Goal: Transaction & Acquisition: Purchase product/service

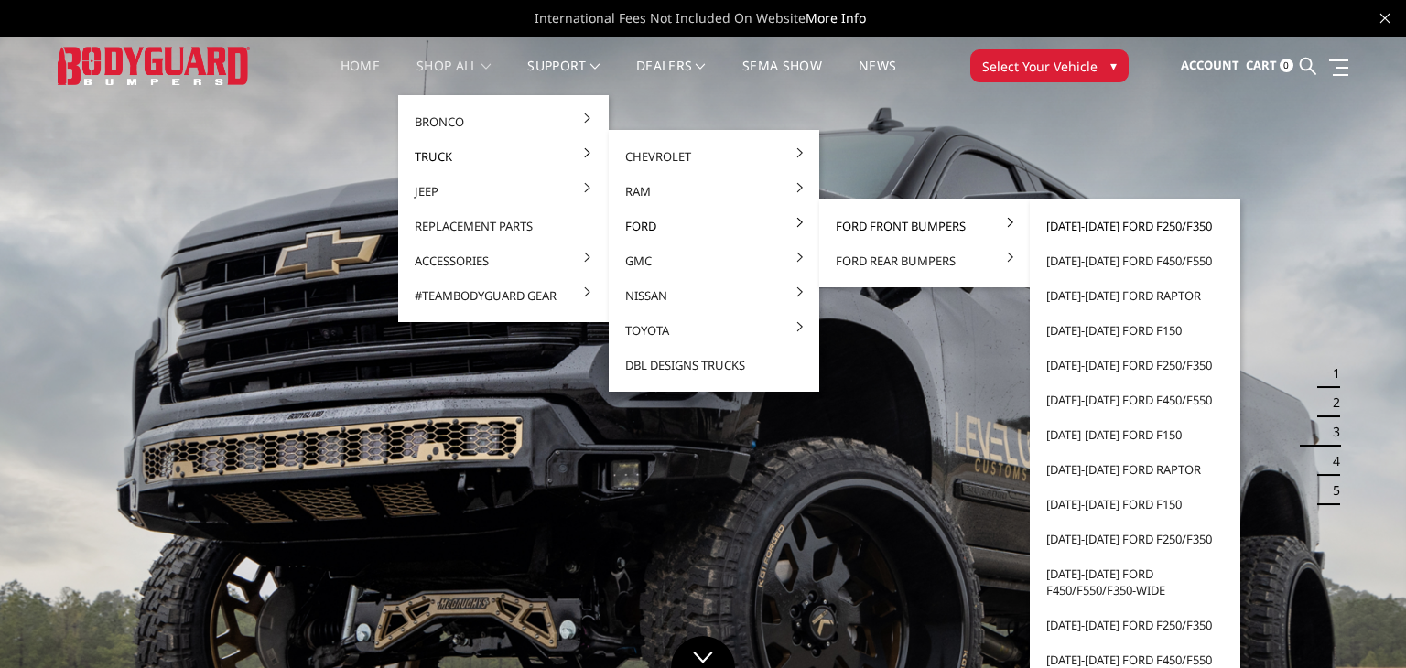
click at [1069, 223] on link "[DATE]-[DATE] Ford F250/F350" at bounding box center [1135, 226] width 196 height 35
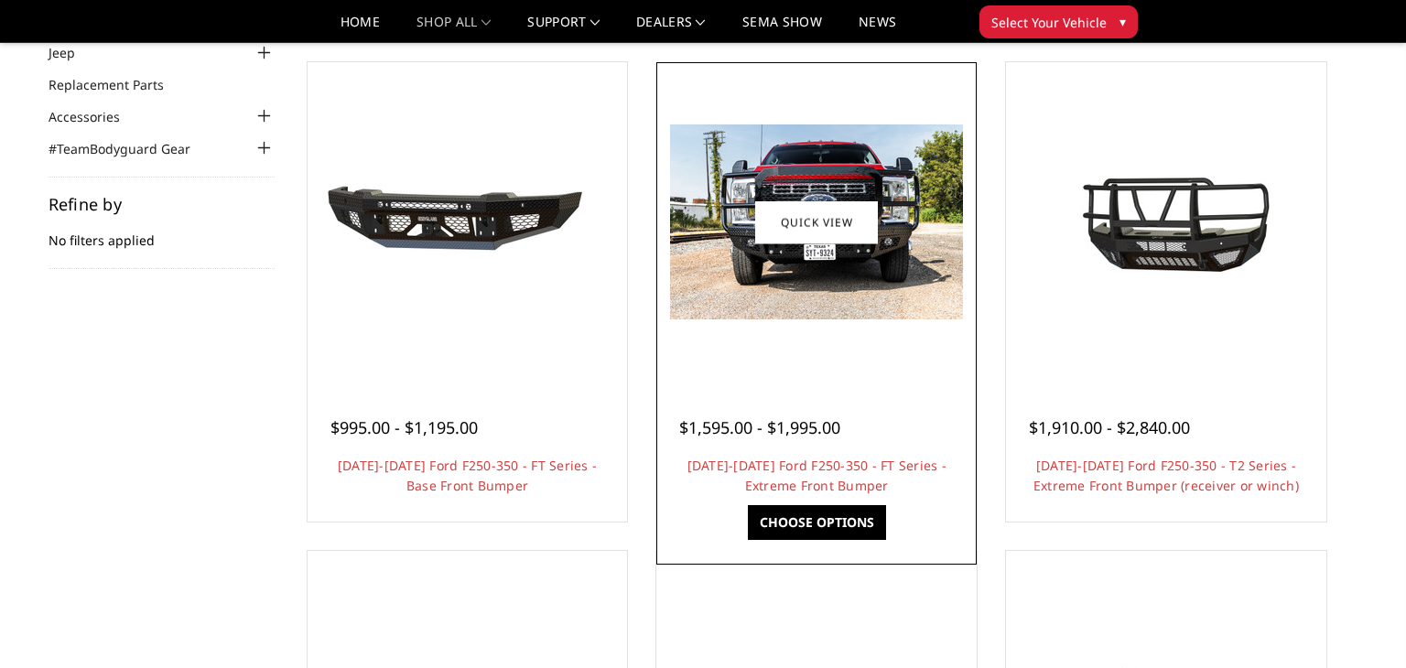
scroll to position [166, 0]
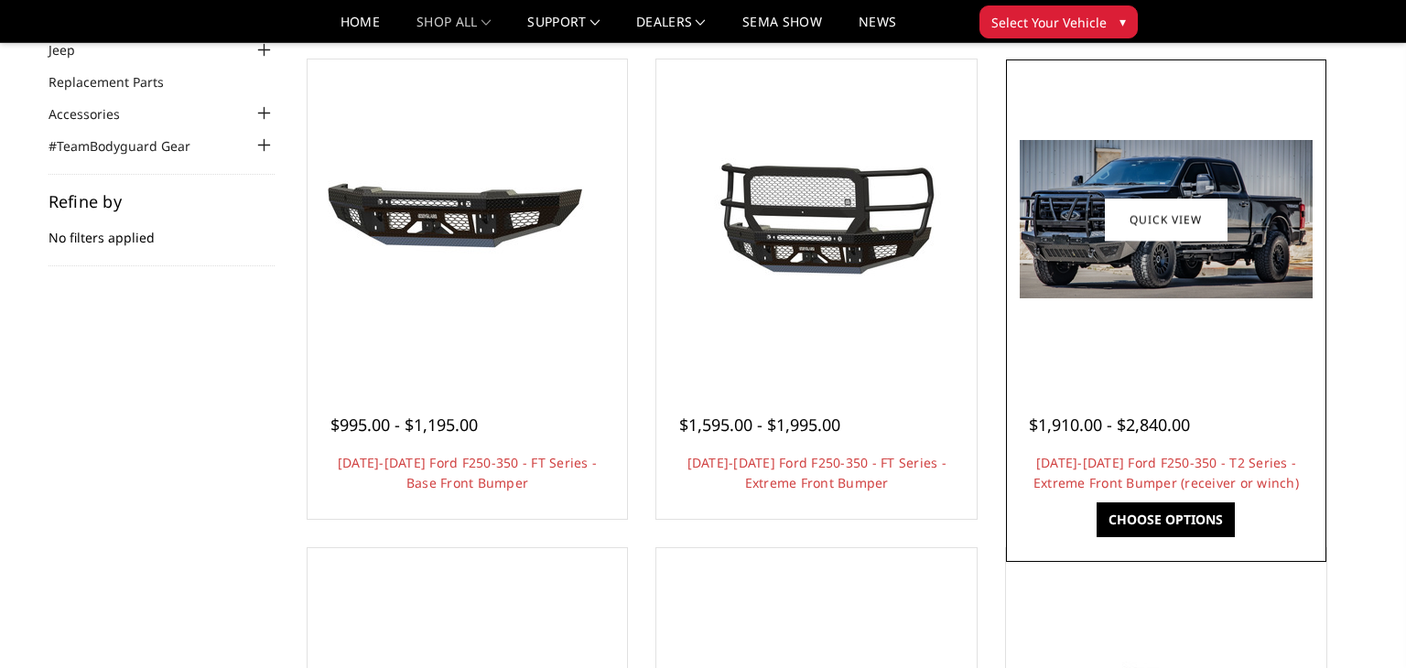
click at [1148, 417] on span "$1,910.00 - $2,840.00" at bounding box center [1109, 425] width 161 height 22
click at [1137, 506] on link "Choose Options" at bounding box center [1166, 520] width 138 height 35
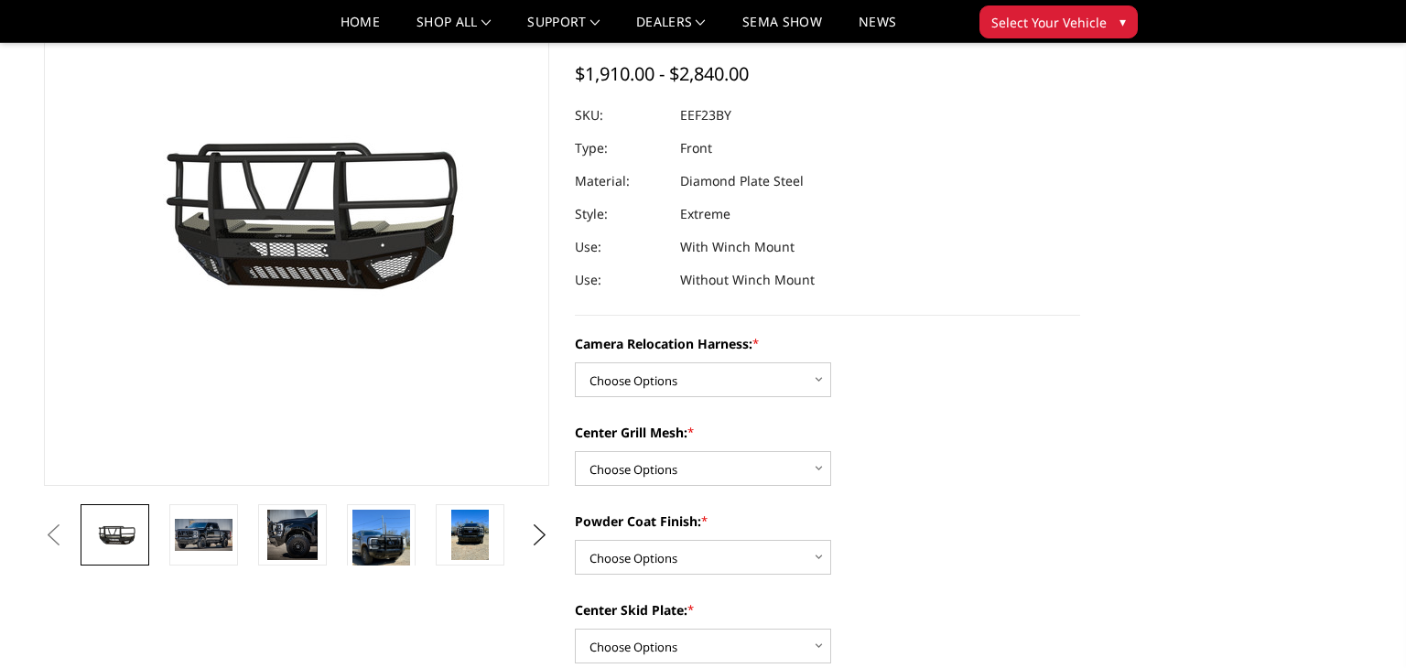
scroll to position [157, 0]
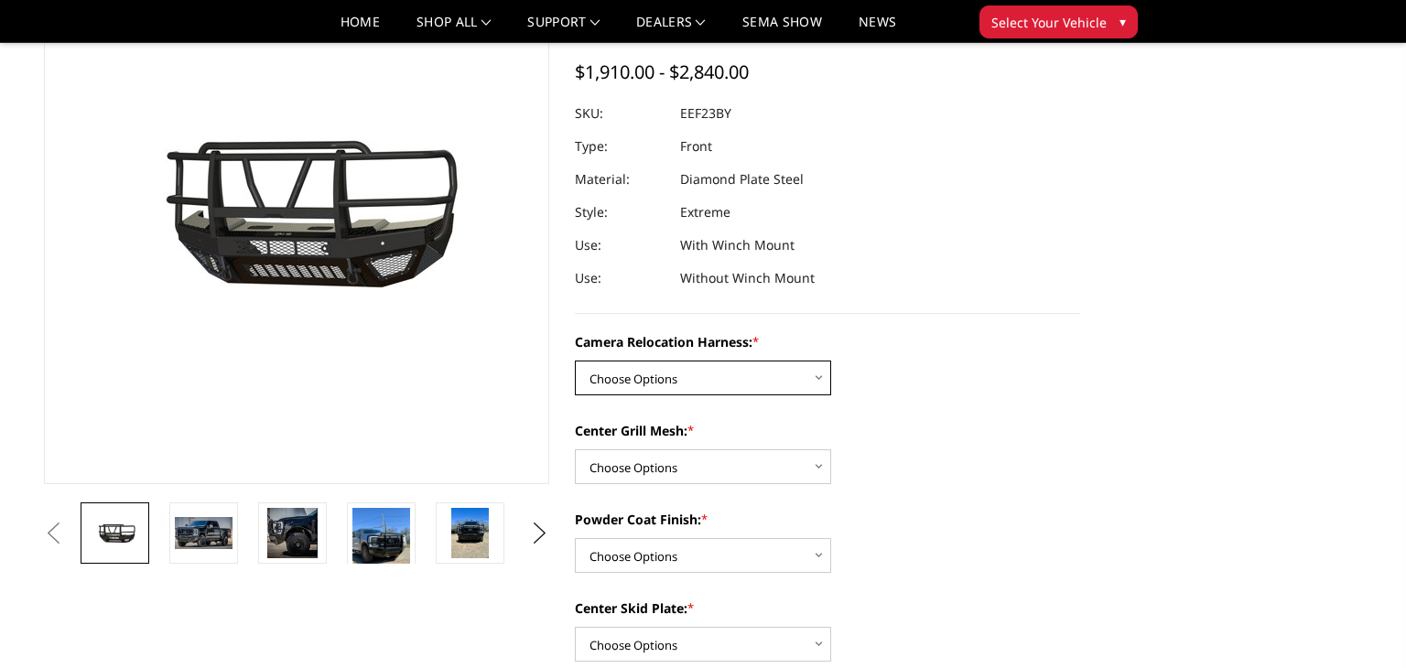
click at [808, 381] on select "Choose Options Without camera harness With camera harness" at bounding box center [703, 378] width 256 height 35
select select "3753"
click at [575, 361] on select "Choose Options Without camera harness With camera harness" at bounding box center [703, 378] width 256 height 35
click at [780, 470] on select "Choose Options Without expanded metal With expanded metal" at bounding box center [703, 466] width 256 height 35
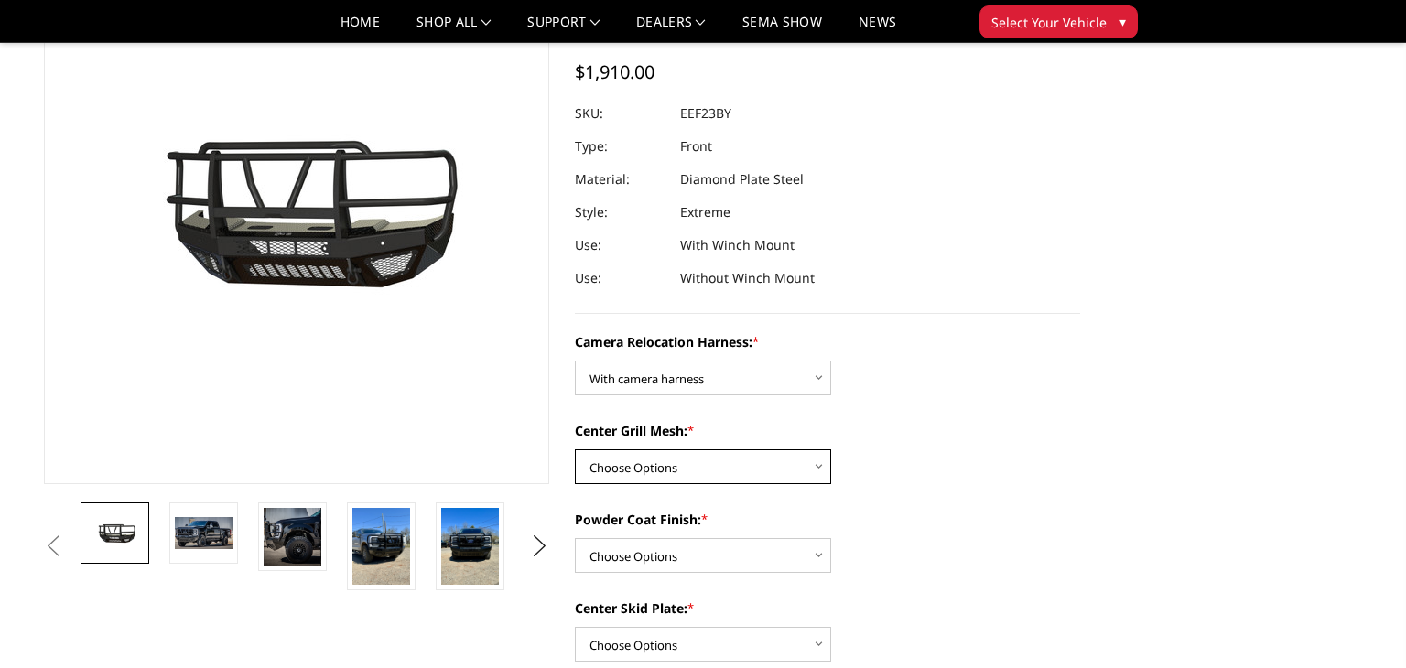
select select "3752"
click at [575, 449] on select "Choose Options Without expanded metal With expanded metal" at bounding box center [703, 466] width 256 height 35
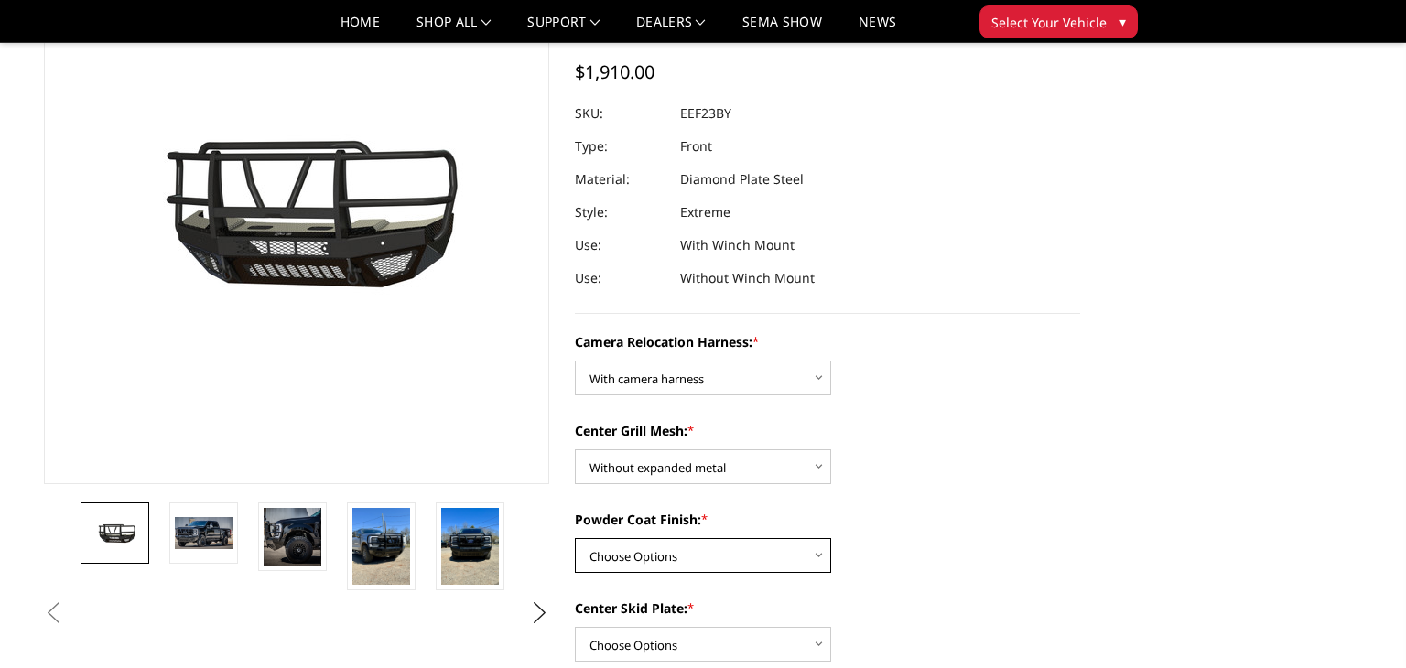
click at [767, 558] on select "Choose Options Textured Black Powder Coat Gloss Black Powder Coat Bare Metal" at bounding box center [703, 555] width 256 height 35
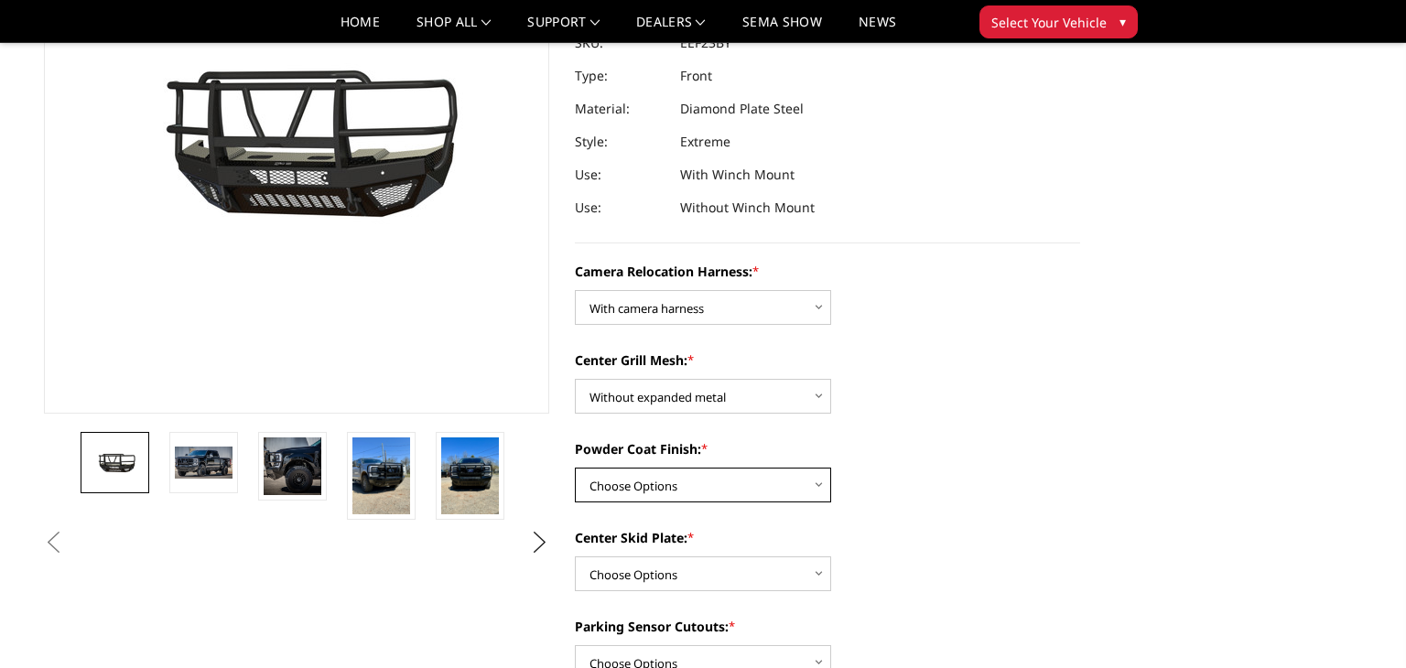
scroll to position [231, 0]
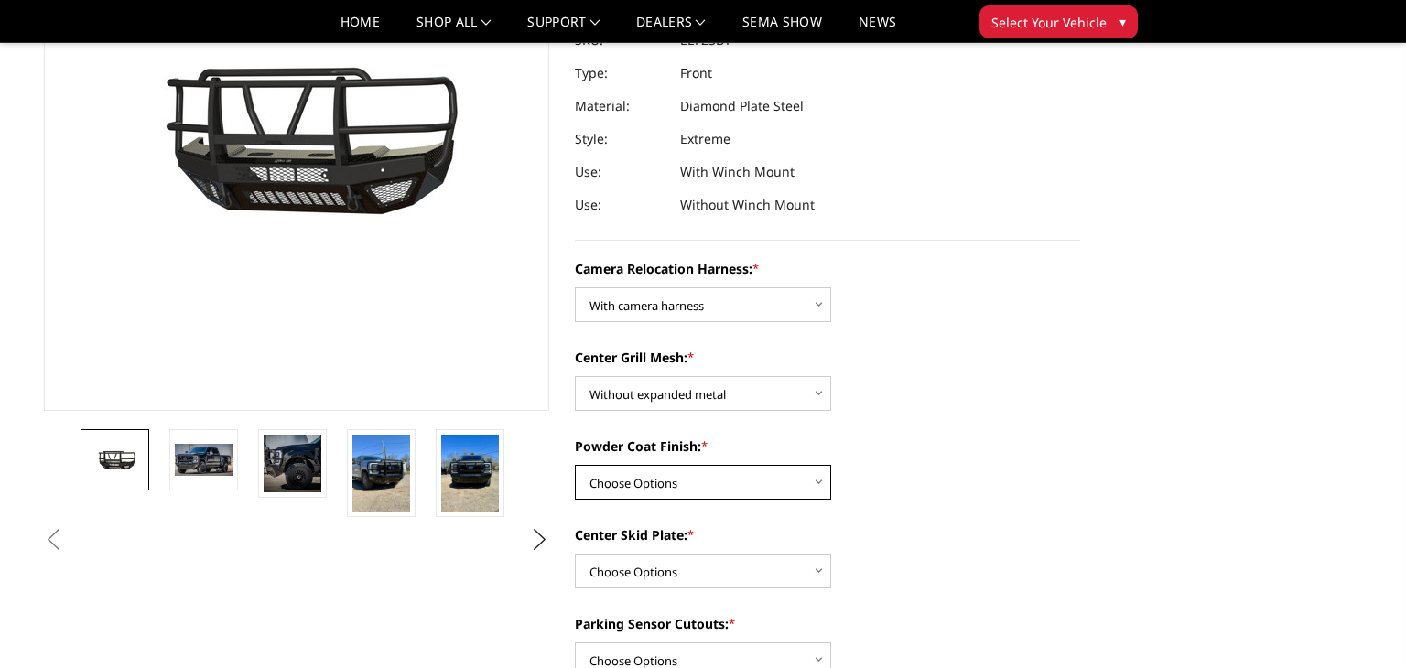
click at [805, 471] on select "Choose Options Textured Black Powder Coat Gloss Black Powder Coat Bare Metal" at bounding box center [703, 482] width 256 height 35
select select "3750"
click at [575, 465] on select "Choose Options Textured Black Powder Coat Gloss Black Powder Coat Bare Metal" at bounding box center [703, 482] width 256 height 35
click at [734, 573] on select "Choose Options Winch Mount Skid Plate Standard Skid Plate (included) 2" Receive…" at bounding box center [703, 571] width 256 height 35
select select "3747"
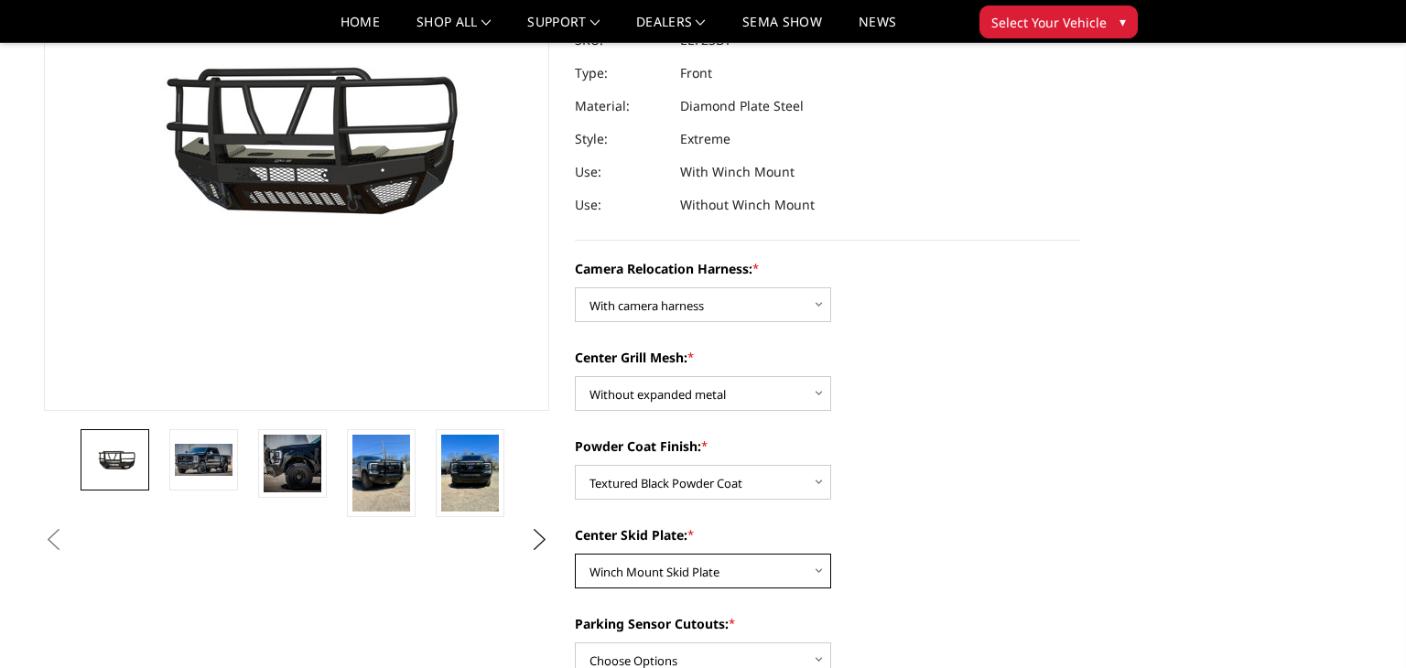
click at [575, 554] on select "Choose Options Winch Mount Skid Plate Standard Skid Plate (included) 2" Receive…" at bounding box center [703, 571] width 256 height 35
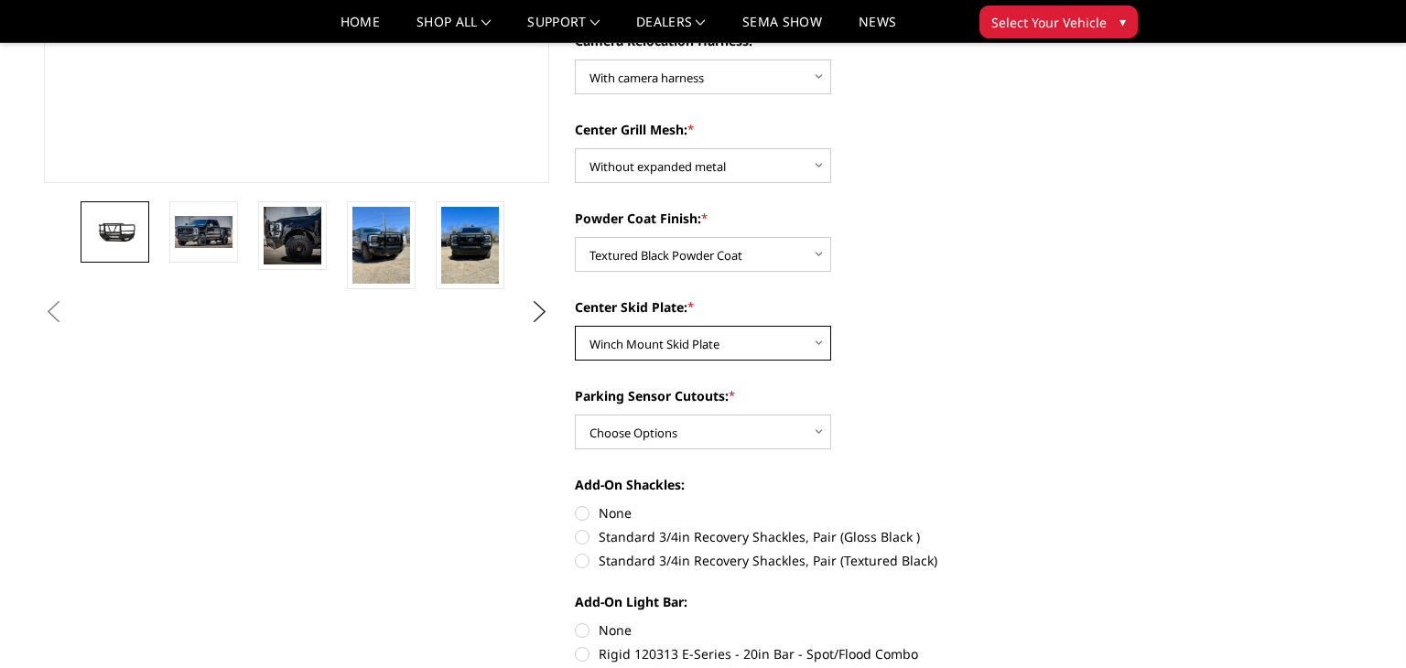
scroll to position [460, 0]
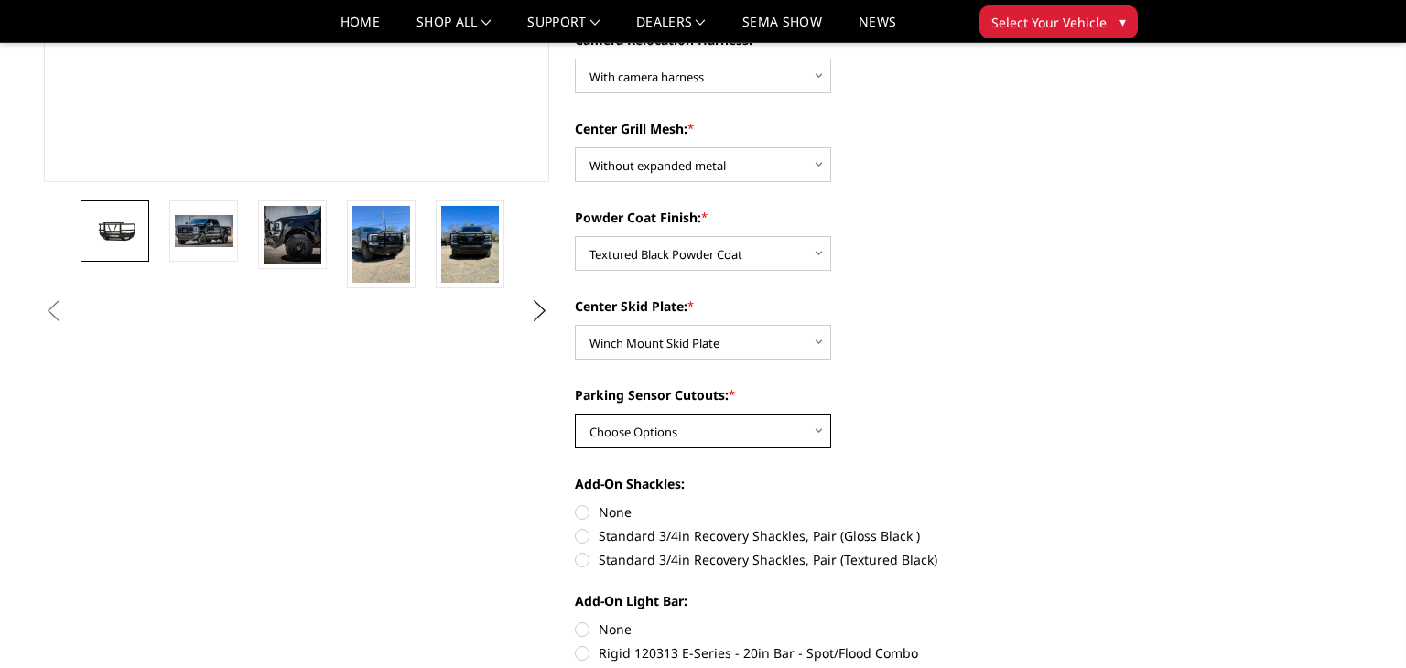
click at [758, 429] on select "Choose Options Yes - With Parking Sensor Cutouts" at bounding box center [703, 431] width 256 height 35
select select "3744"
click at [575, 414] on select "Choose Options Yes - With Parking Sensor Cutouts" at bounding box center [703, 431] width 256 height 35
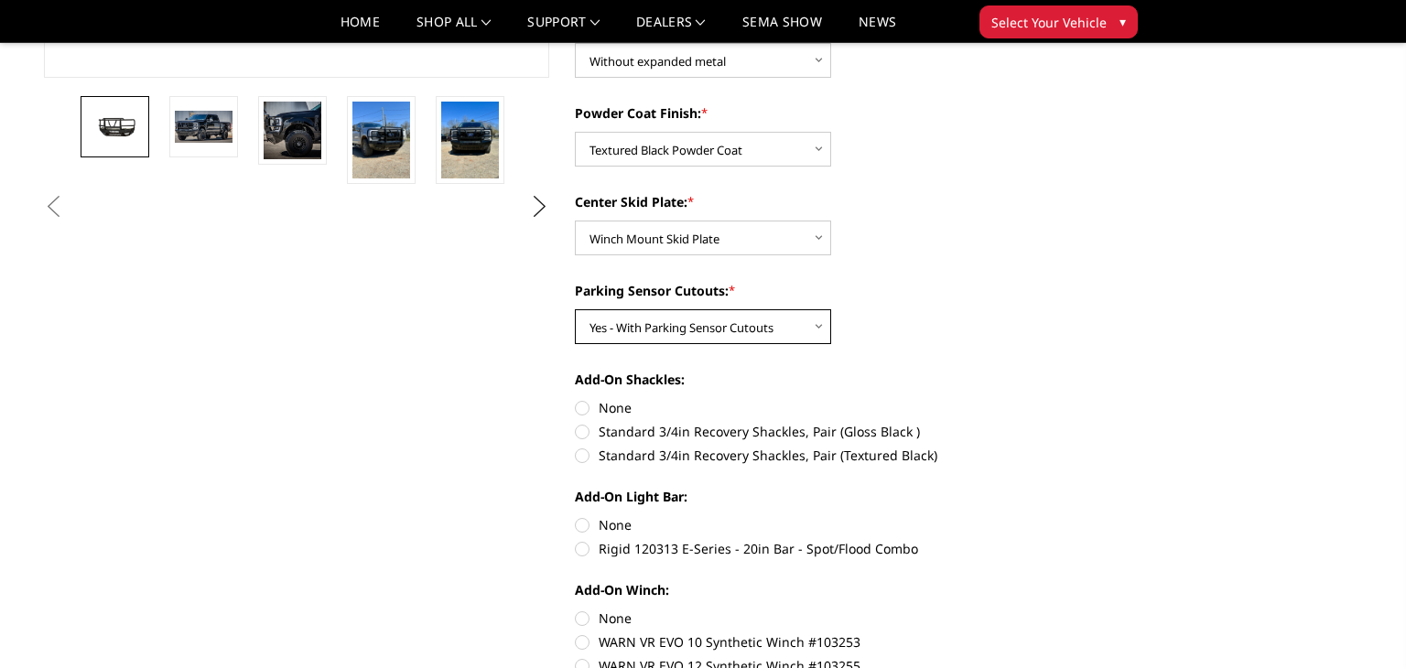
scroll to position [565, 0]
click at [584, 453] on label "Standard 3/4in Recovery Shackles, Pair (Textured Black)" at bounding box center [827, 454] width 505 height 19
click at [1080, 422] on input "Standard 3/4in Recovery Shackles, Pair (Textured Black)" at bounding box center [1080, 421] width 1 height 1
radio input "true"
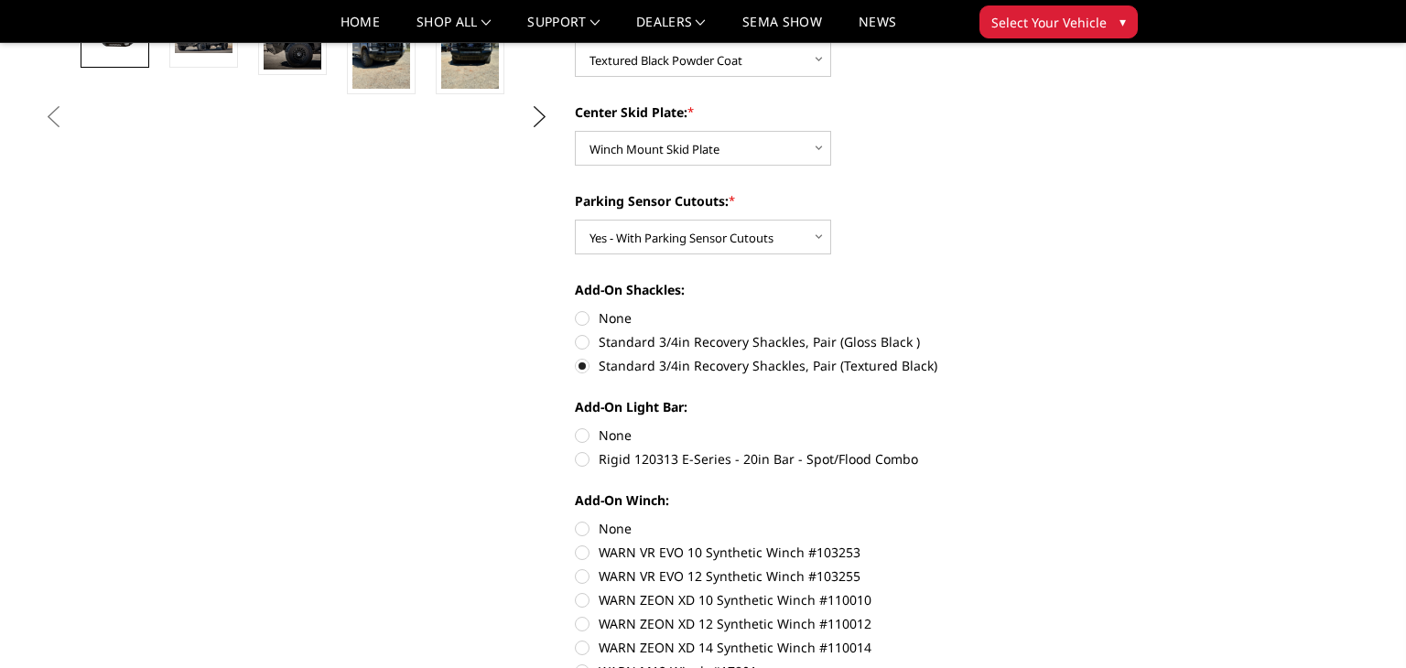
scroll to position [661, 0]
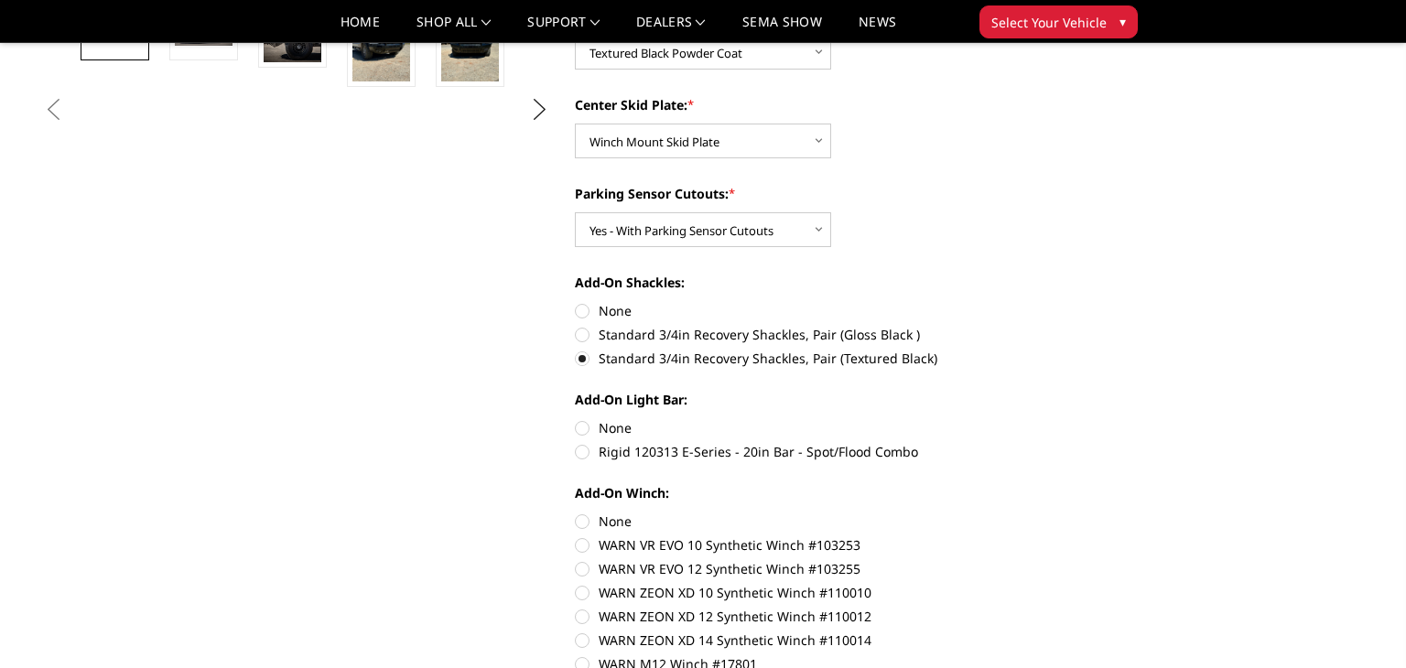
click at [582, 452] on label "Rigid 120313 E-Series - 20in Bar - Spot/Flood Combo" at bounding box center [827, 451] width 505 height 19
click at [1080, 419] on input "Rigid 120313 E-Series - 20in Bar - Spot/Flood Combo" at bounding box center [1080, 418] width 1 height 1
radio input "true"
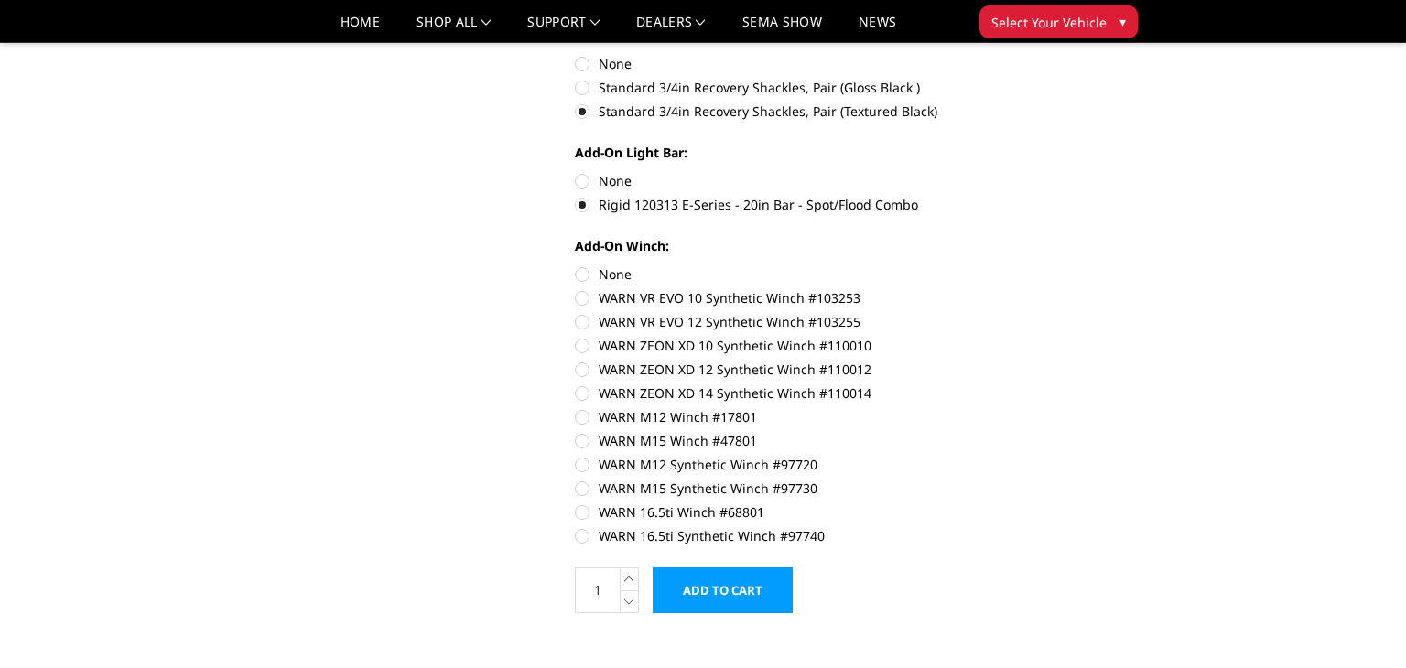
scroll to position [911, 0]
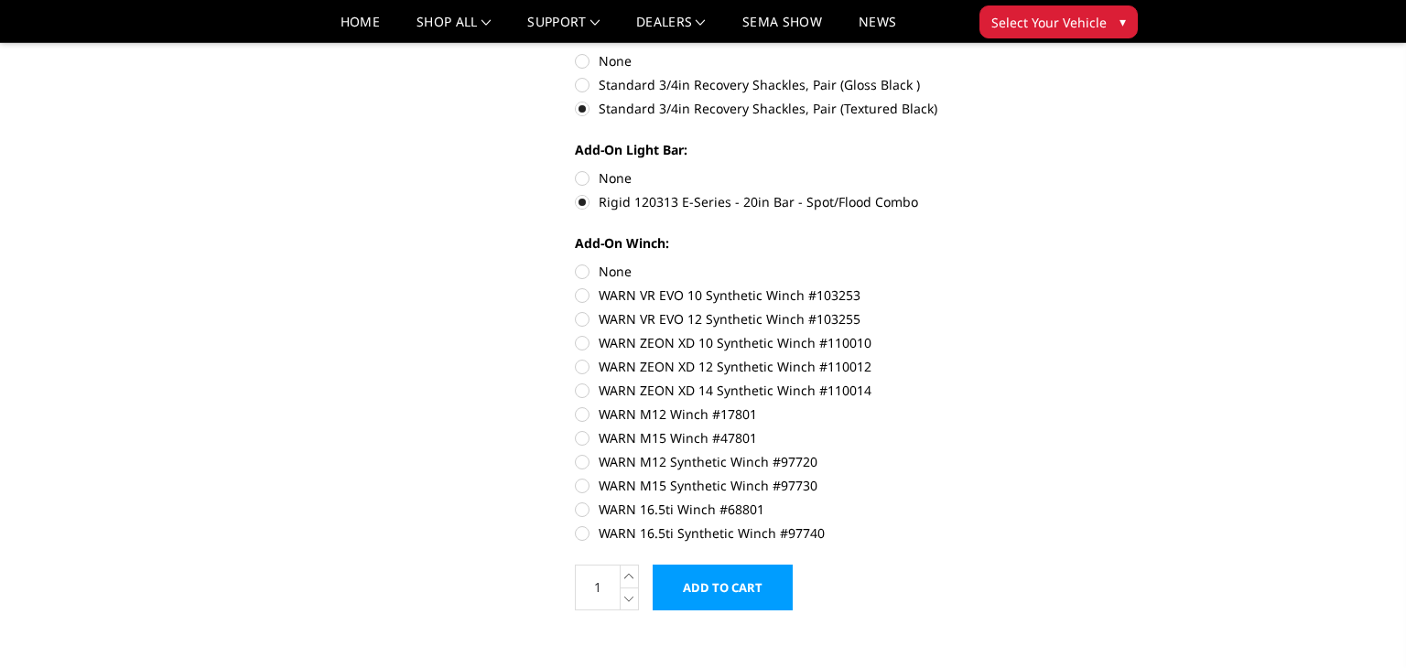
click at [590, 537] on label "WARN 16.5ti Synthetic Winch #97740" at bounding box center [827, 533] width 505 height 19
click at [1080, 501] on input "WARN 16.5ti Synthetic Winch #97740" at bounding box center [1080, 500] width 1 height 1
radio input "true"
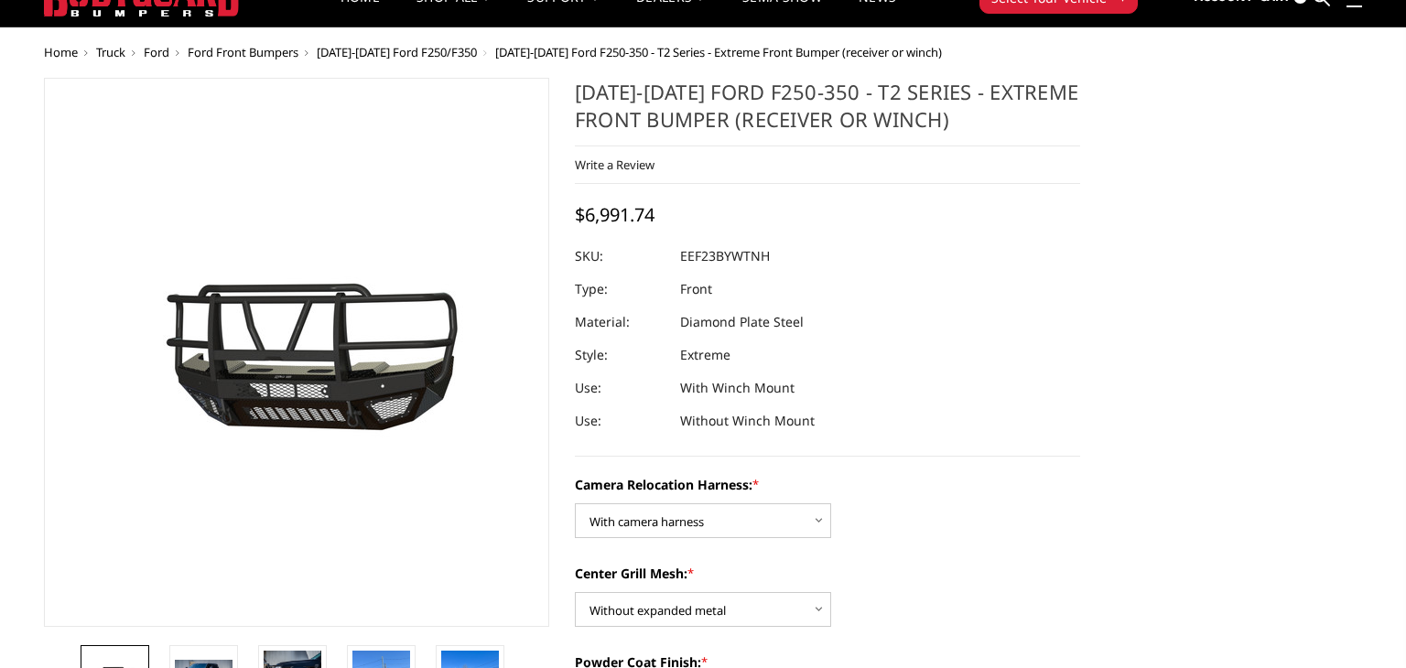
scroll to position [0, 0]
